Goal: Transaction & Acquisition: Purchase product/service

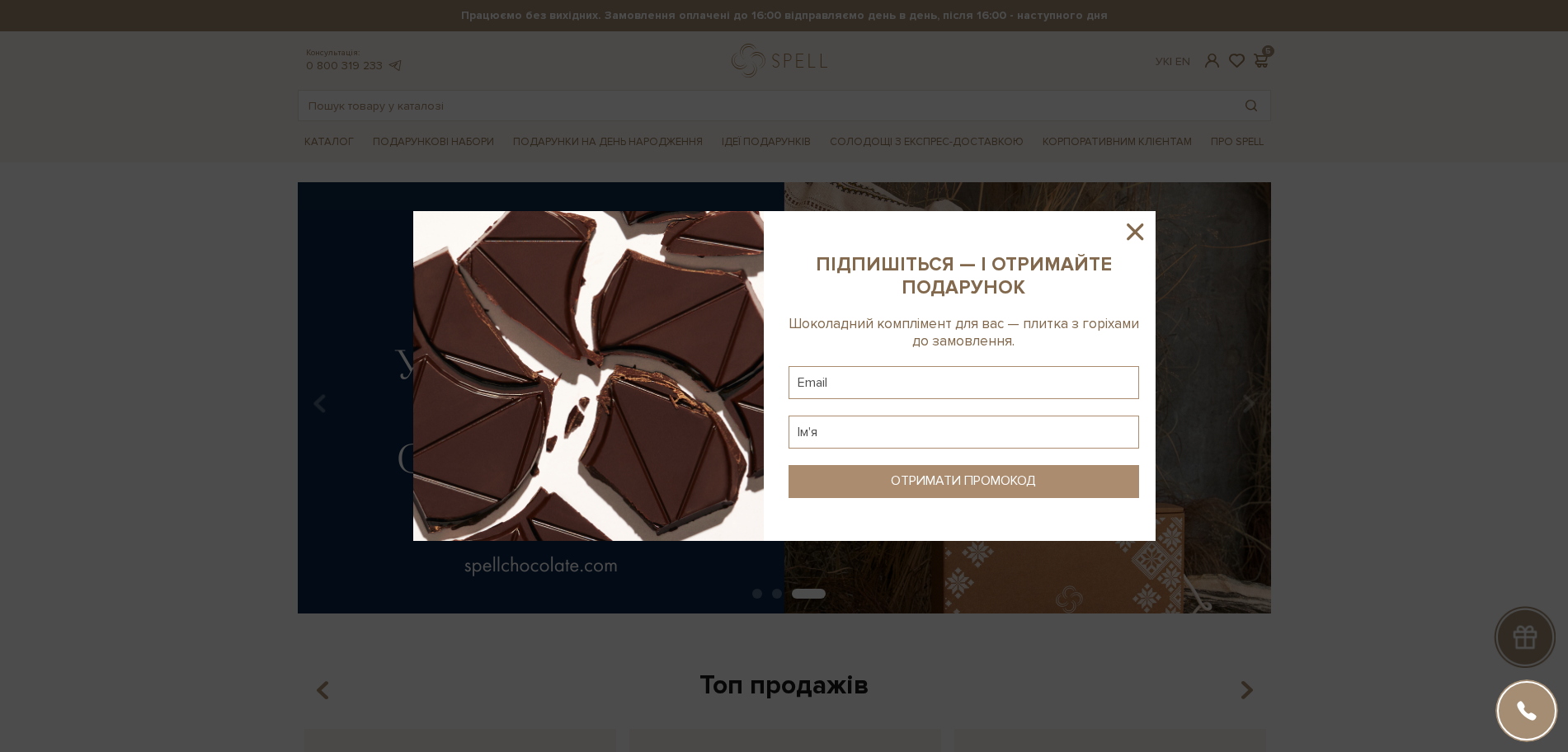
click at [1129, 229] on icon at bounding box center [1135, 231] width 28 height 28
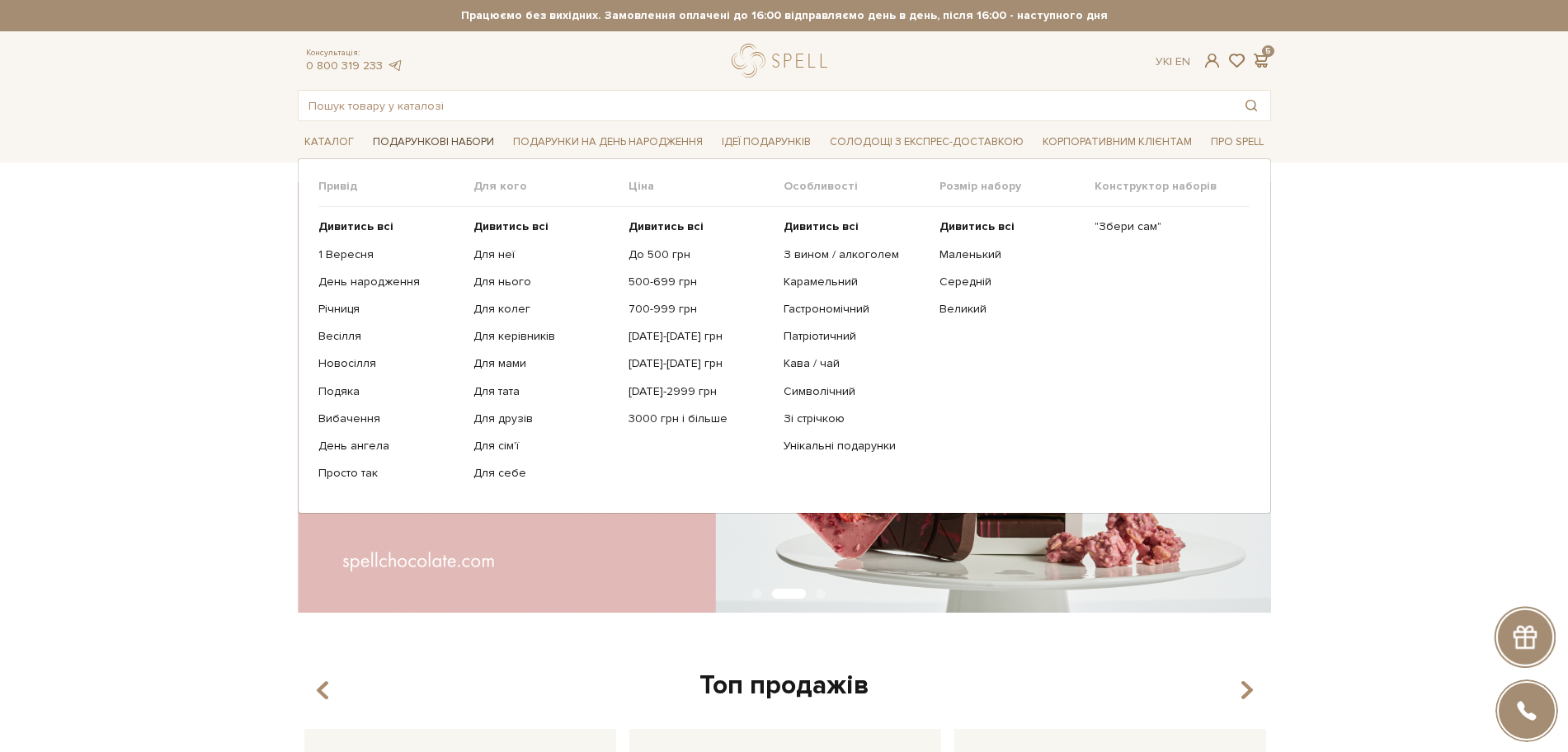
click at [406, 139] on span "Подарункові набори" at bounding box center [433, 142] width 134 height 25
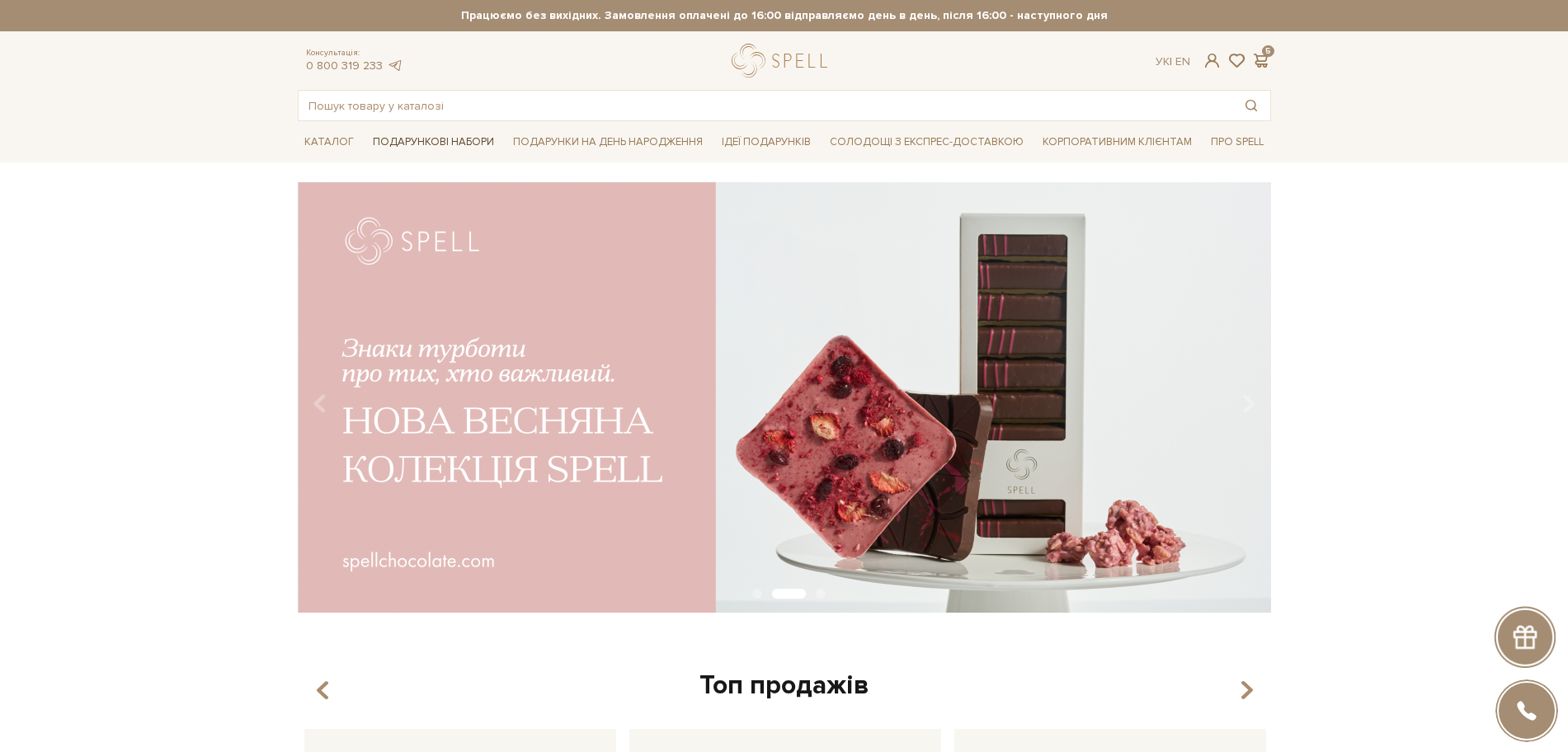
click at [406, 139] on span "Подарункові набори" at bounding box center [433, 142] width 134 height 25
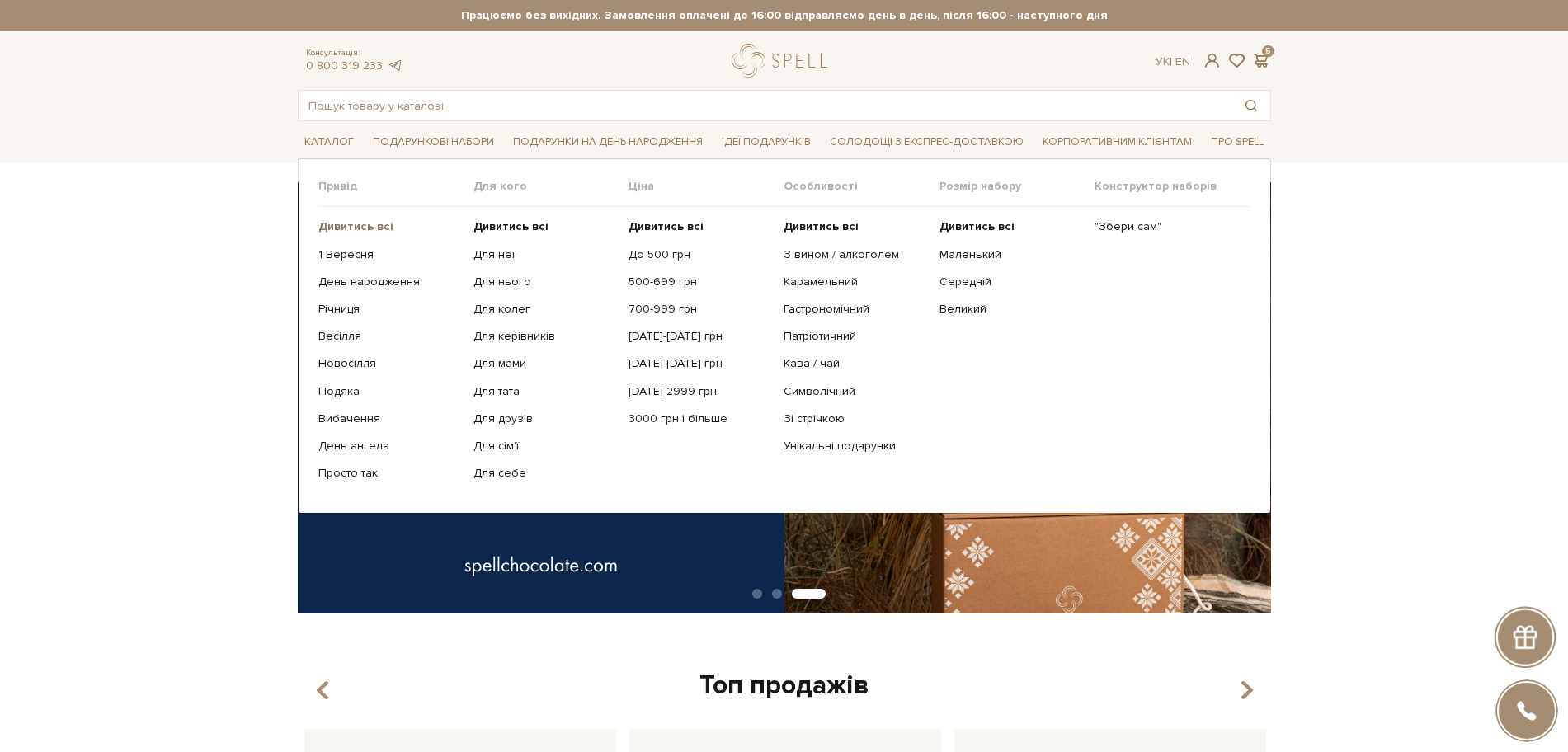
click at [376, 226] on b "Дивитись всі" at bounding box center [356, 226] width 75 height 14
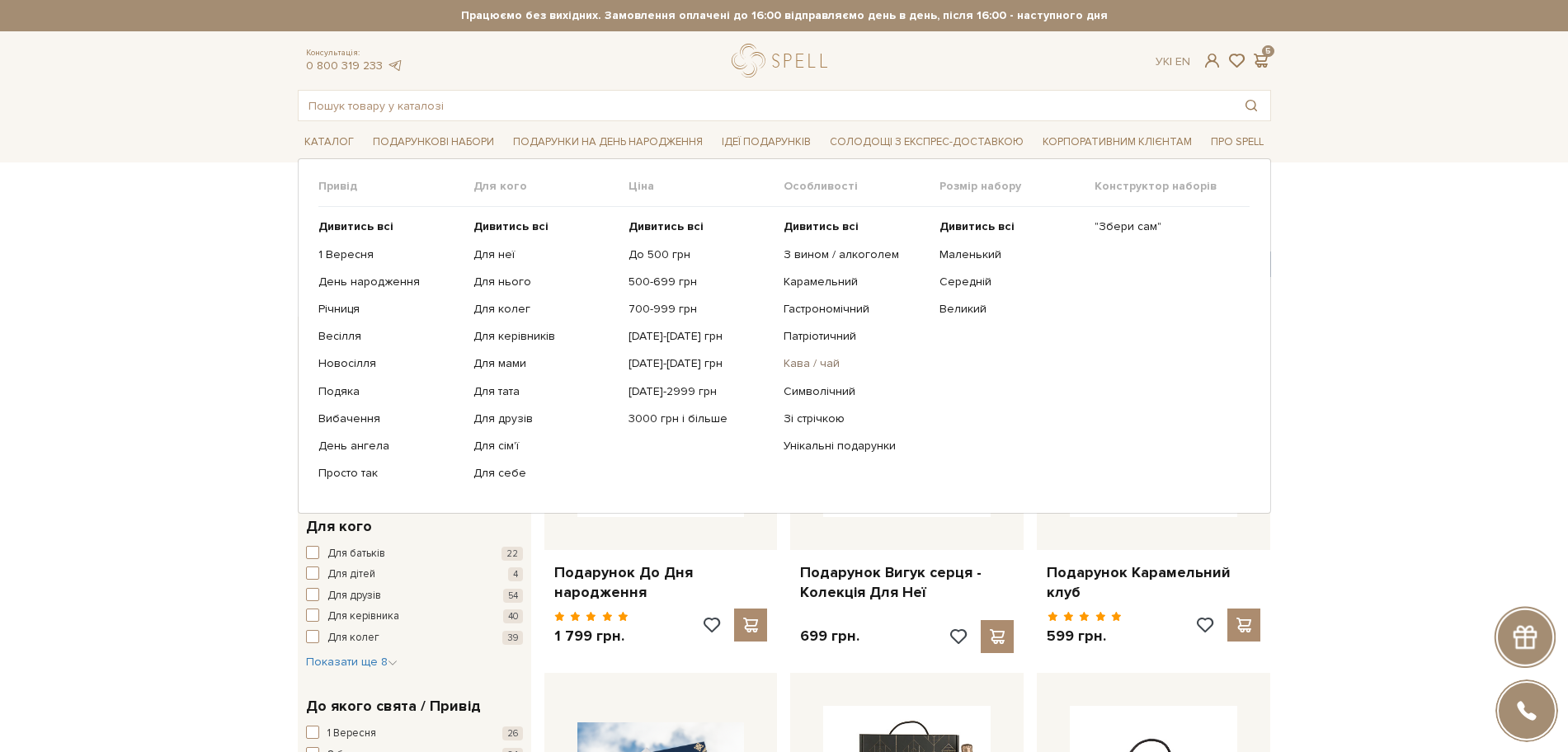
click at [834, 359] on link "Кава / чай" at bounding box center [855, 363] width 143 height 15
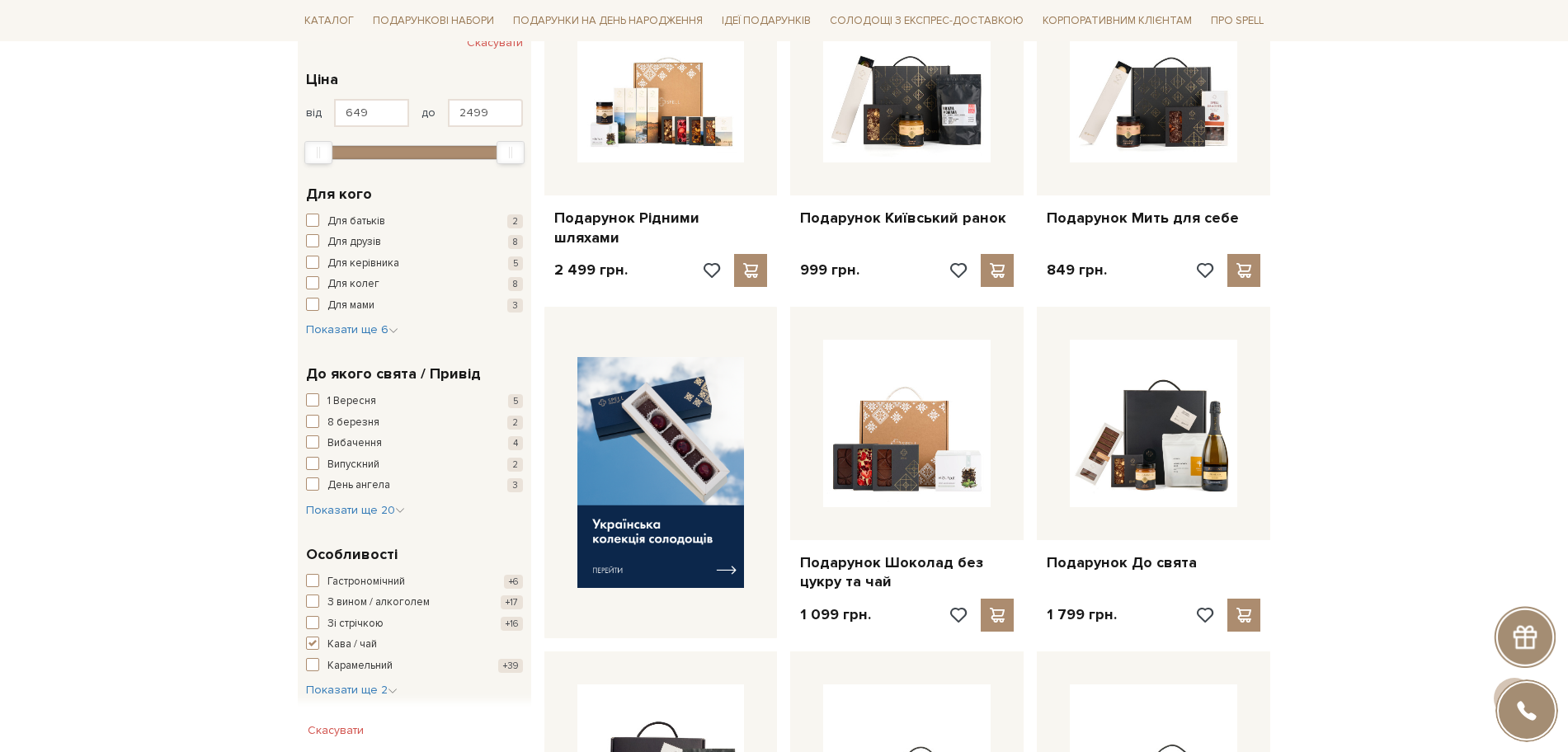
scroll to position [309, 0]
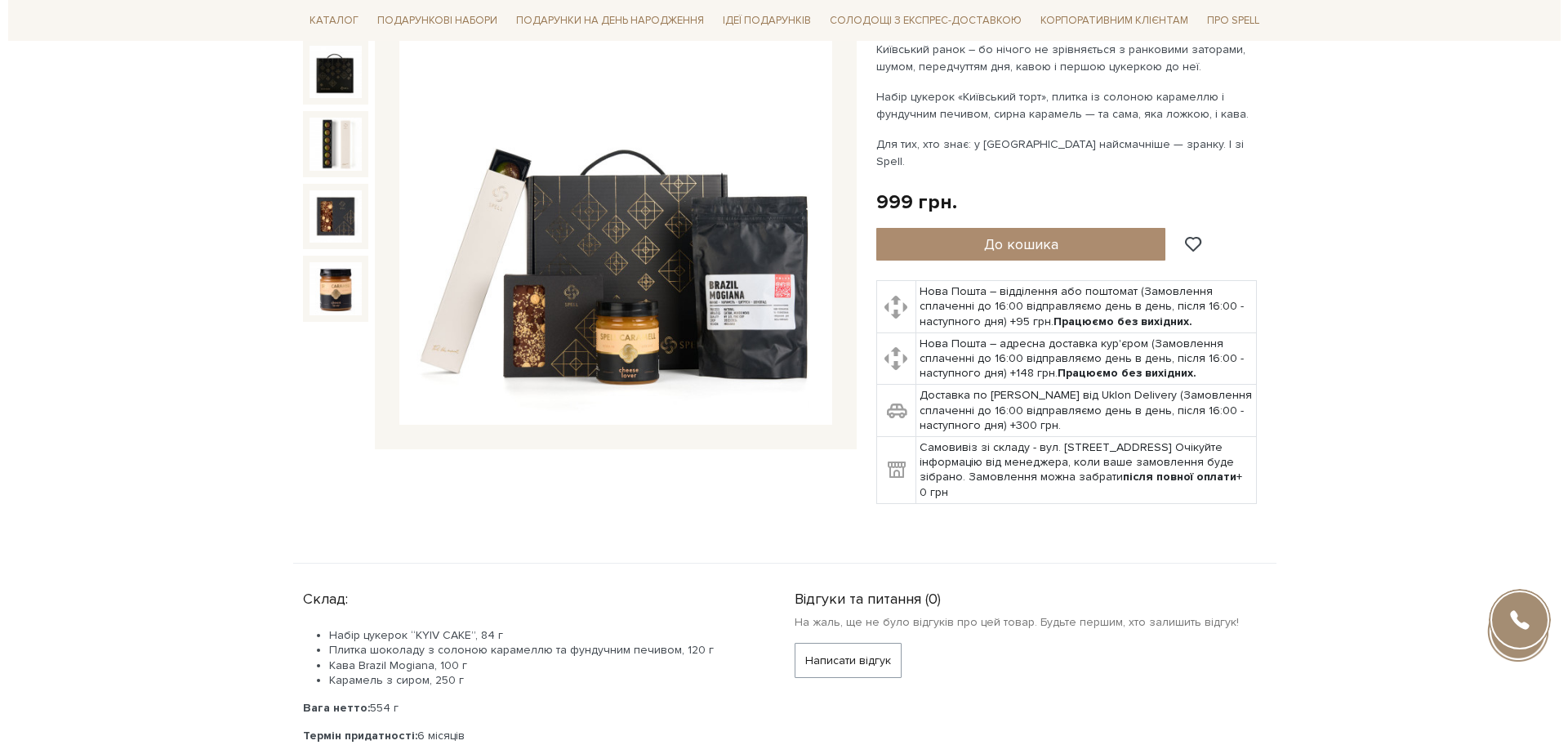
scroll to position [306, 0]
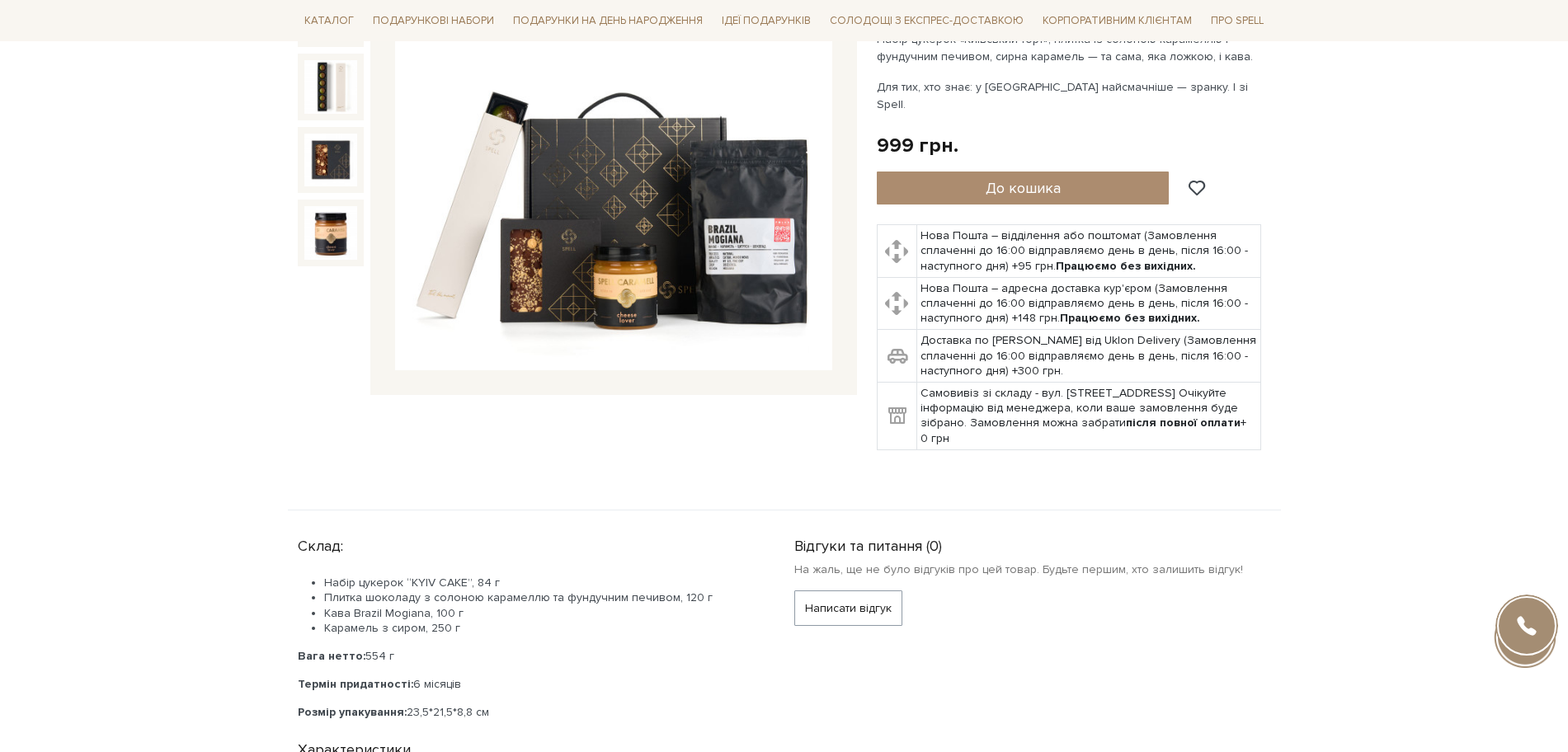
click at [676, 202] on img at bounding box center [614, 152] width 437 height 437
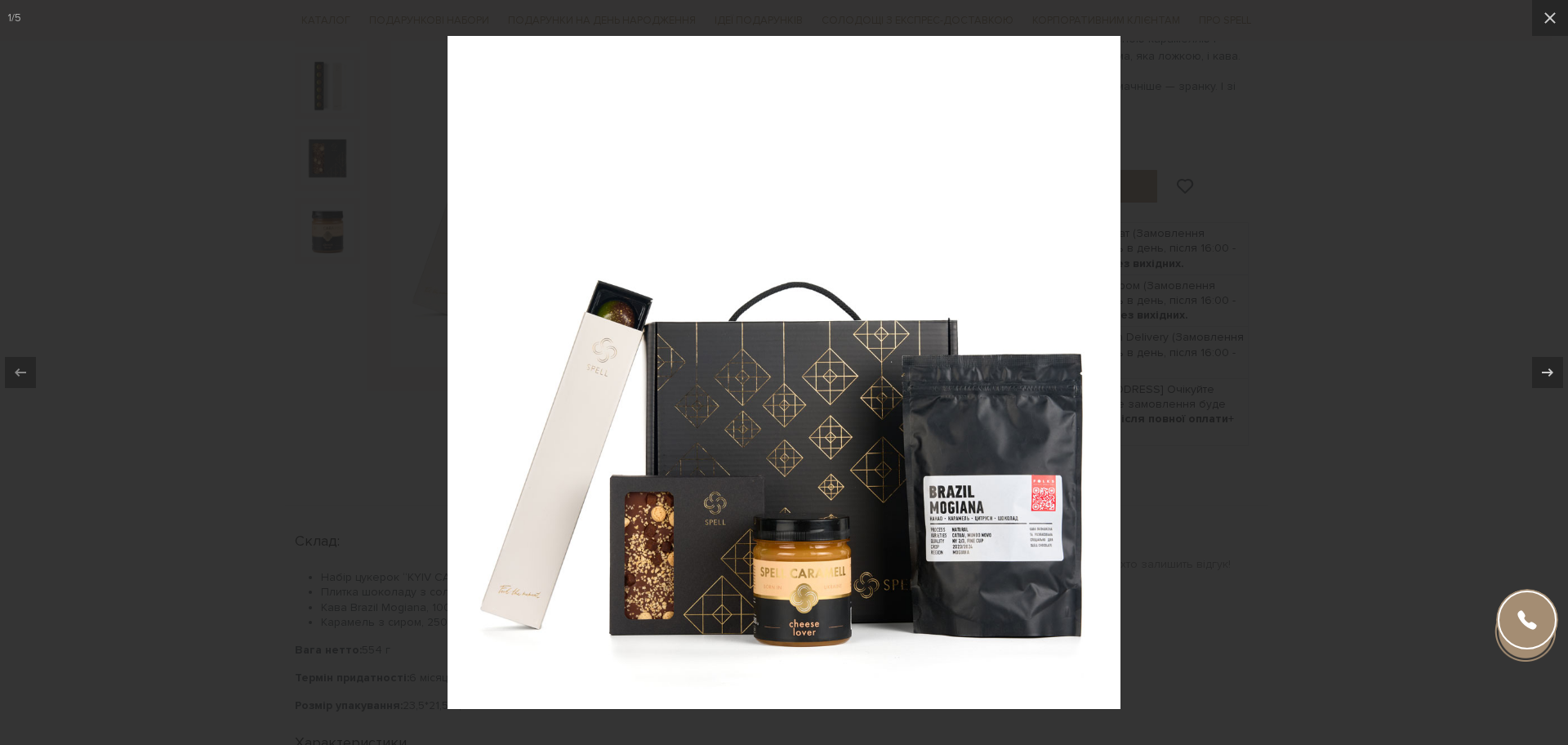
click at [1039, 505] on img at bounding box center [784, 372] width 673 height 674
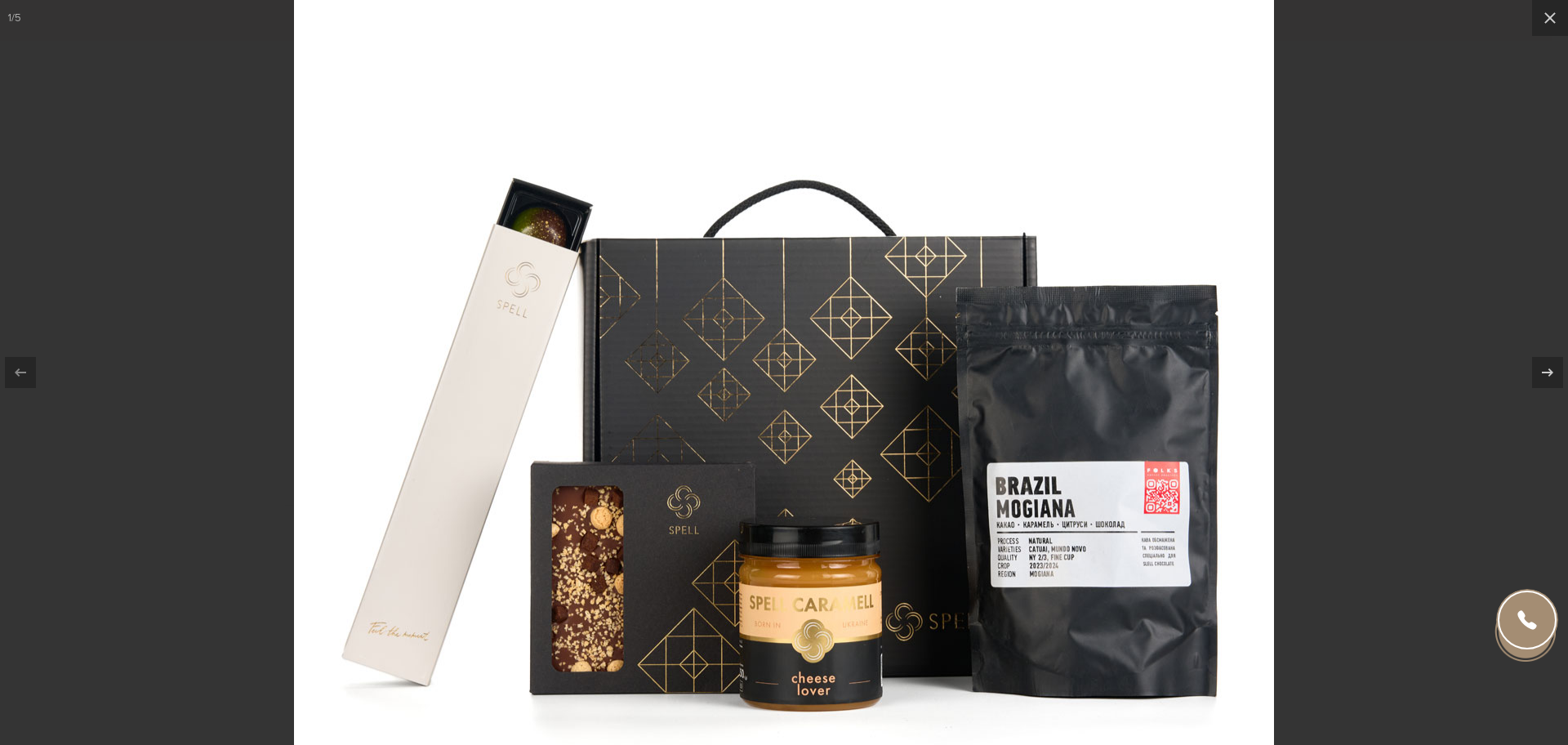
click at [1304, 457] on div at bounding box center [784, 372] width 1568 height 745
